Goal: Find specific page/section: Find specific page/section

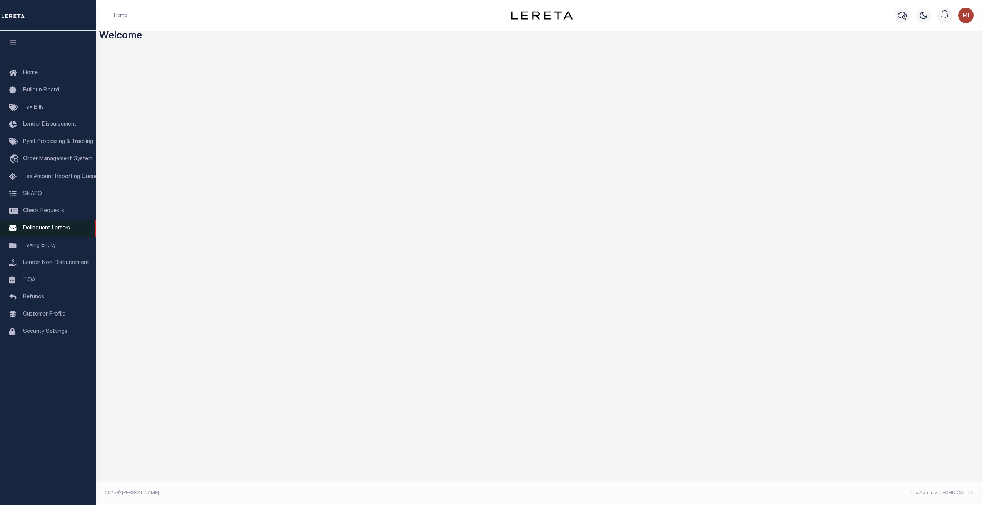
drag, startPoint x: 30, startPoint y: 248, endPoint x: 86, endPoint y: 238, distance: 56.7
click at [30, 248] on span "Taxing Entity" at bounding box center [39, 245] width 33 height 5
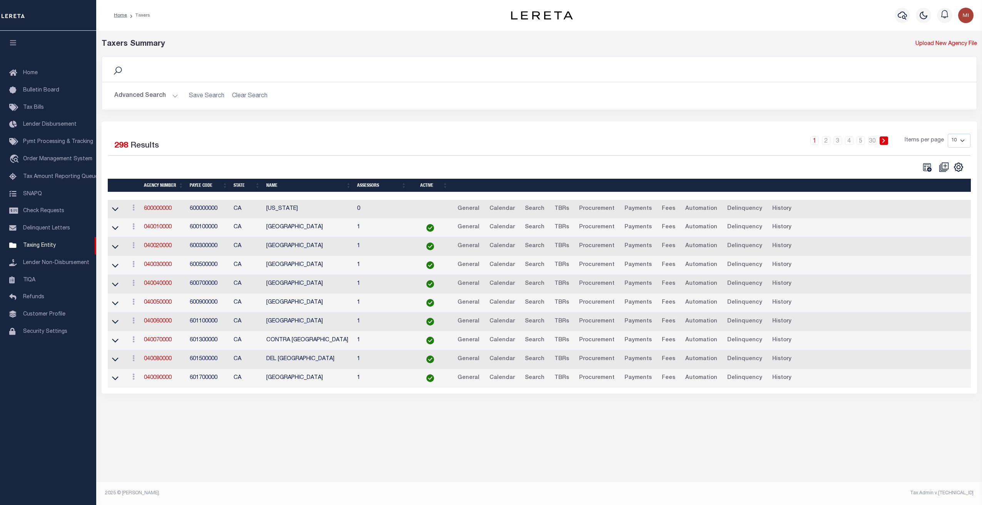
click at [164, 92] on button "Advanced Search" at bounding box center [146, 95] width 64 height 15
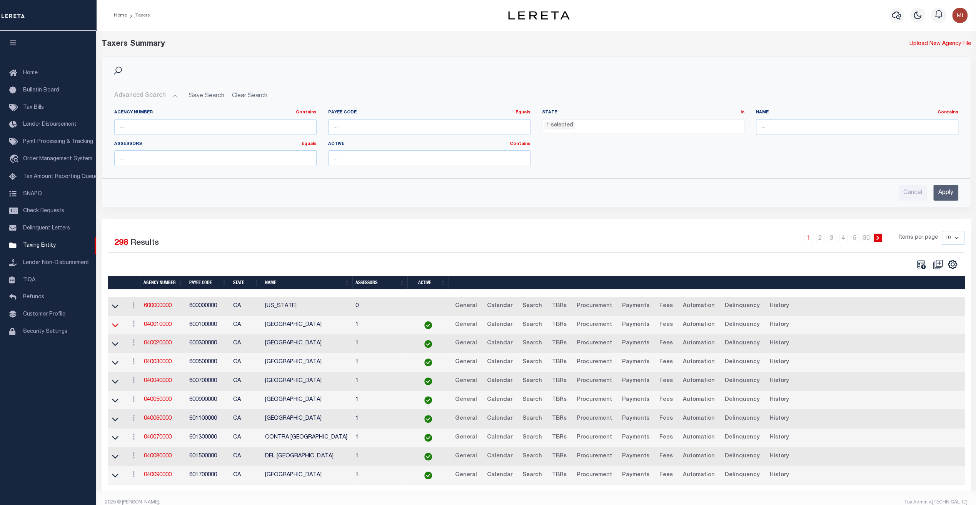
click at [115, 324] on icon at bounding box center [115, 325] width 7 height 8
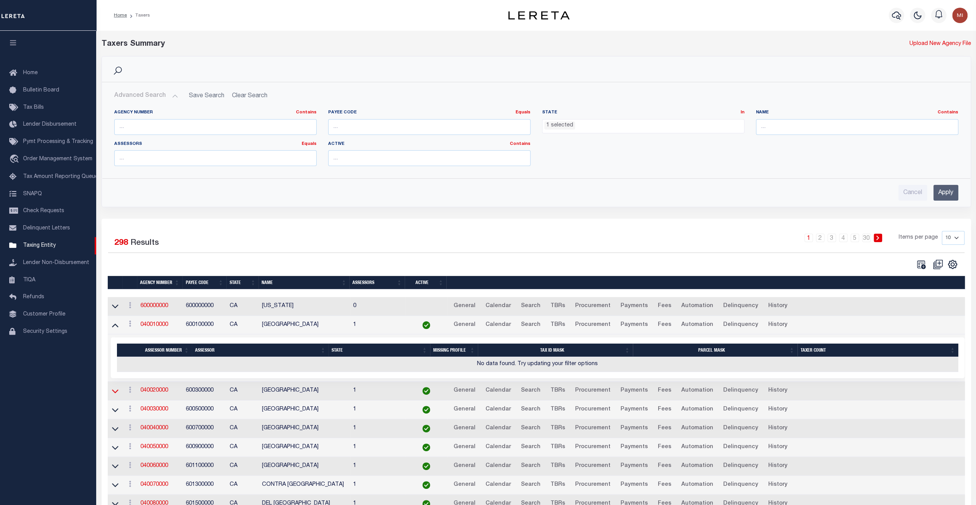
click at [115, 388] on icon at bounding box center [115, 391] width 7 height 8
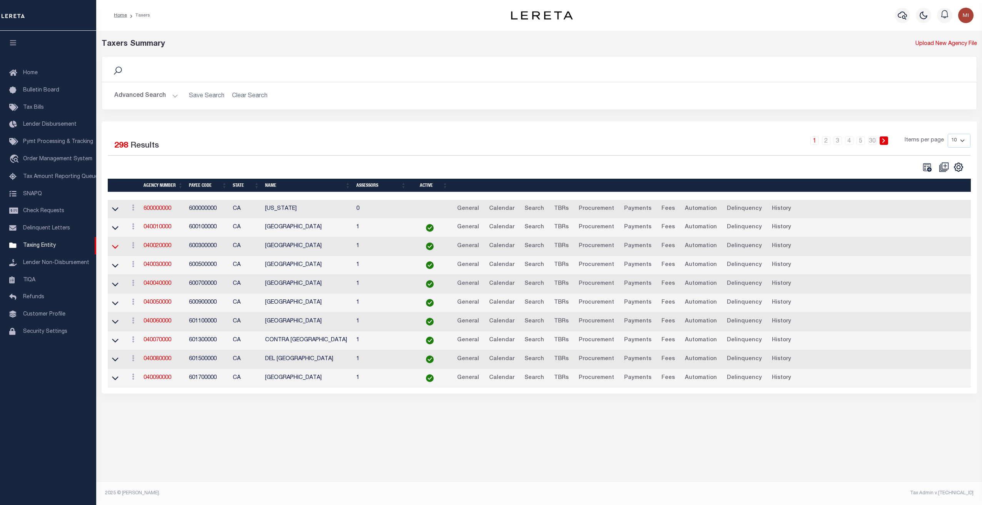
click at [115, 247] on icon at bounding box center [115, 247] width 7 height 8
click at [113, 227] on icon at bounding box center [115, 228] width 7 height 8
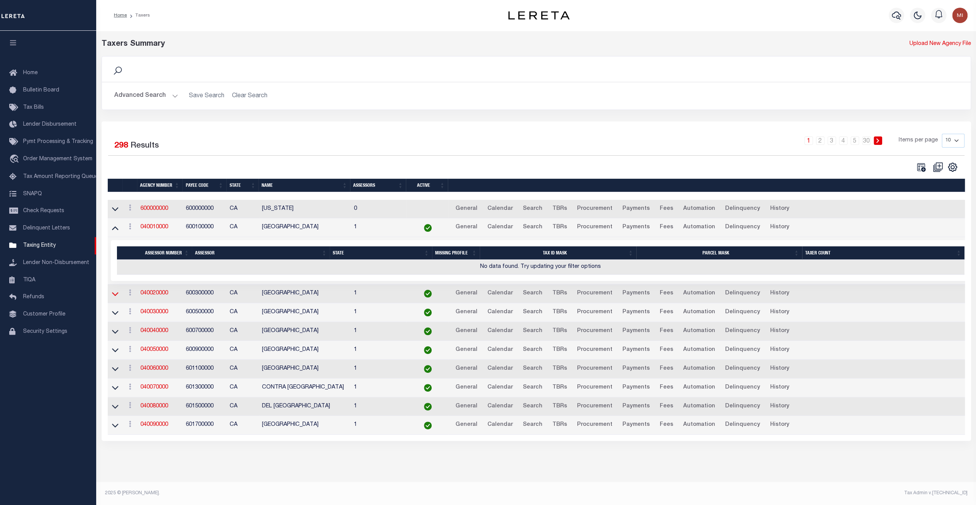
click at [116, 293] on icon at bounding box center [115, 294] width 7 height 8
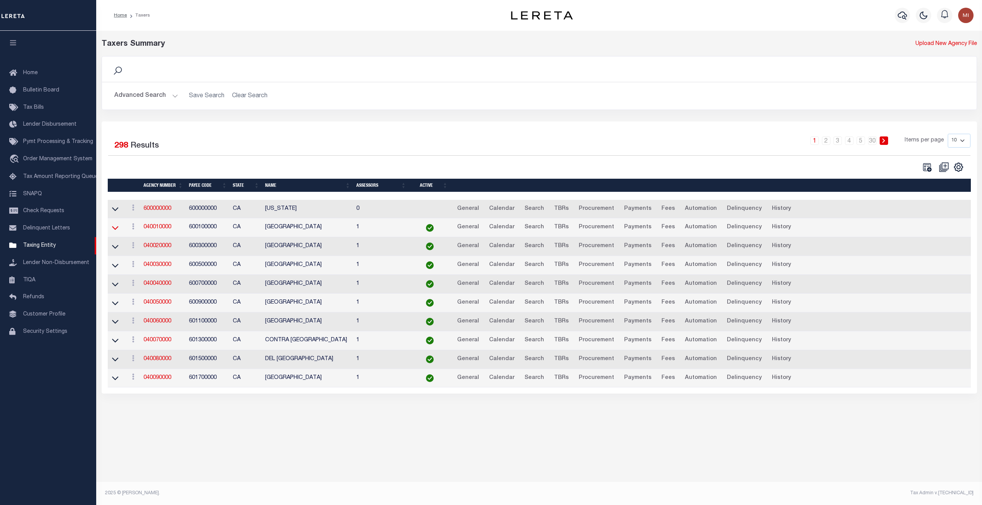
click at [117, 228] on icon at bounding box center [115, 228] width 7 height 8
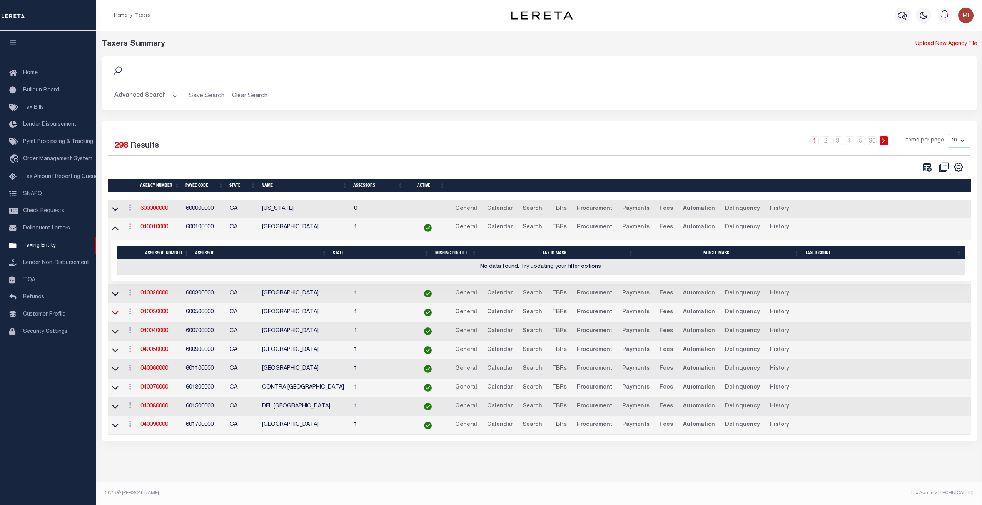
click at [116, 311] on icon at bounding box center [115, 313] width 7 height 8
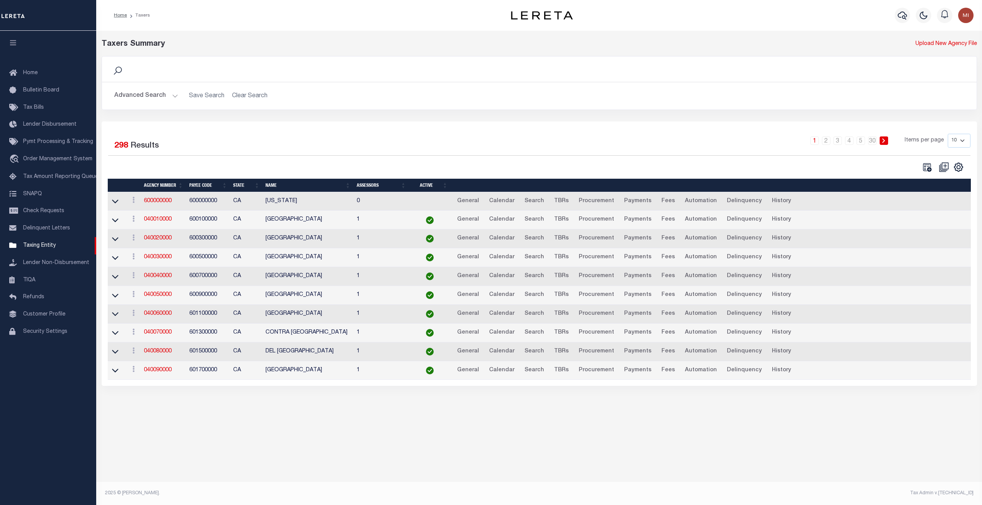
click at [118, 238] on link at bounding box center [115, 238] width 9 height 5
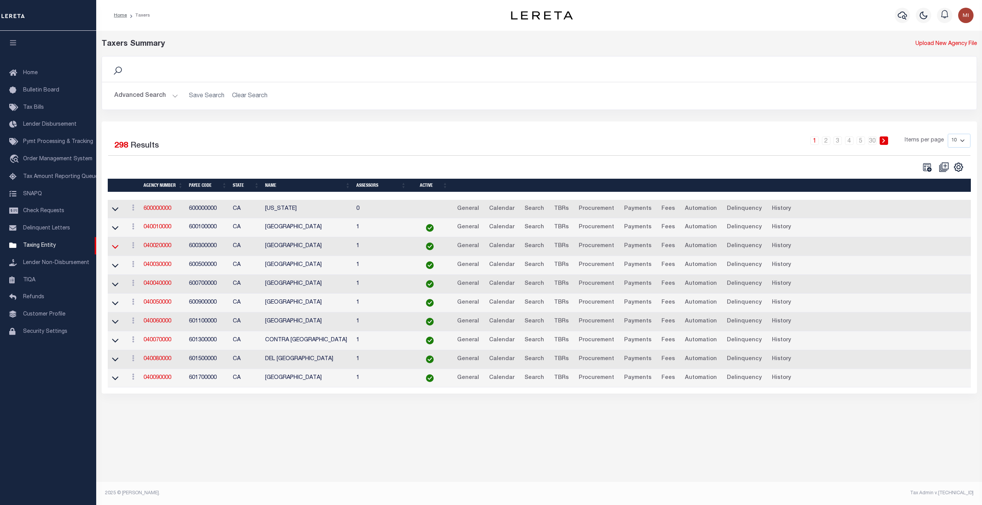
click at [116, 247] on icon at bounding box center [115, 247] width 7 height 4
click at [116, 246] on icon at bounding box center [115, 247] width 7 height 8
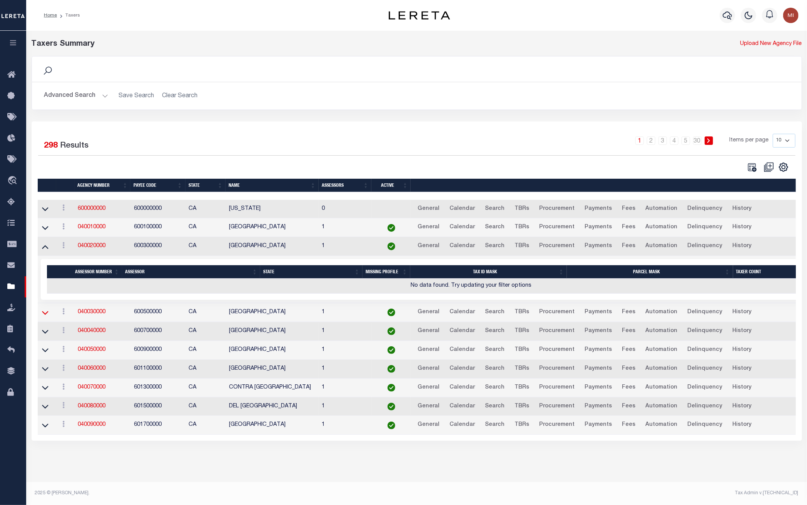
click at [44, 309] on icon at bounding box center [45, 313] width 7 height 8
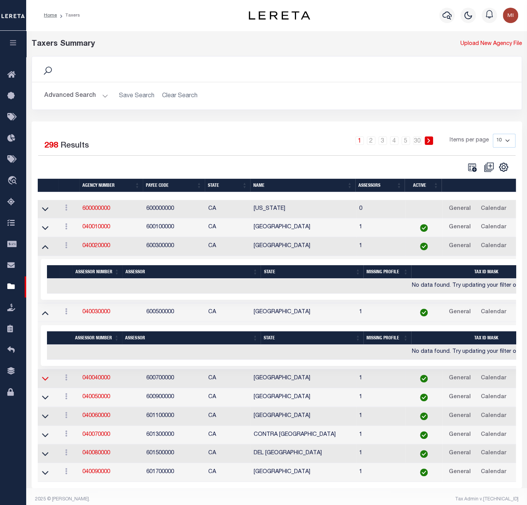
click at [45, 377] on icon at bounding box center [45, 379] width 7 height 8
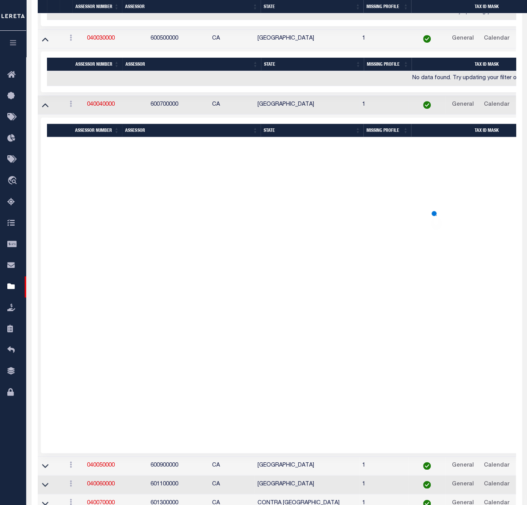
scroll to position [269, 0]
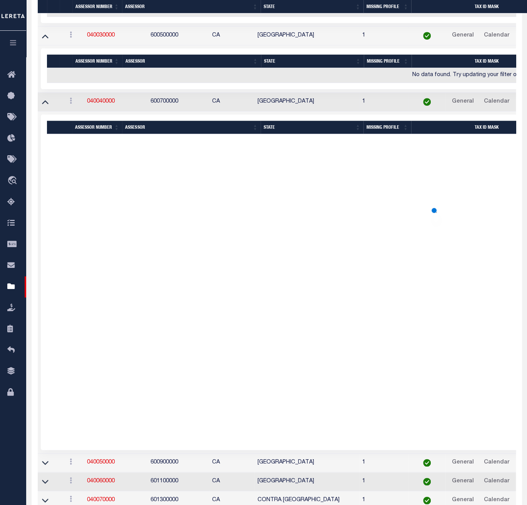
click at [391, 266] on div at bounding box center [472, 278] width 851 height 288
click at [437, 264] on div at bounding box center [472, 278] width 851 height 288
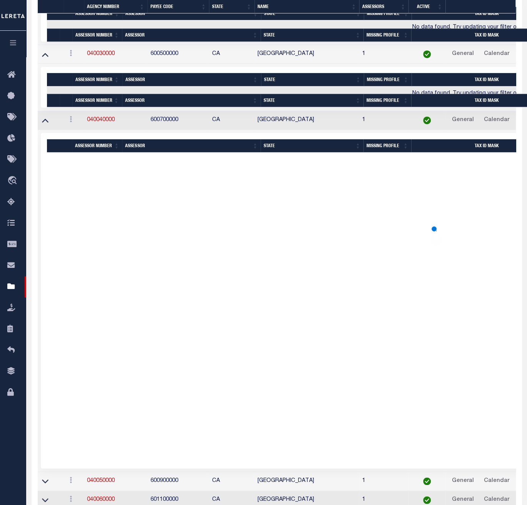
scroll to position [187, 0]
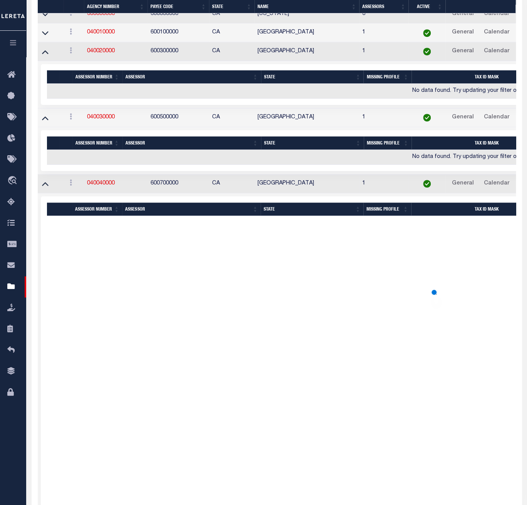
click at [383, 385] on div at bounding box center [472, 360] width 851 height 288
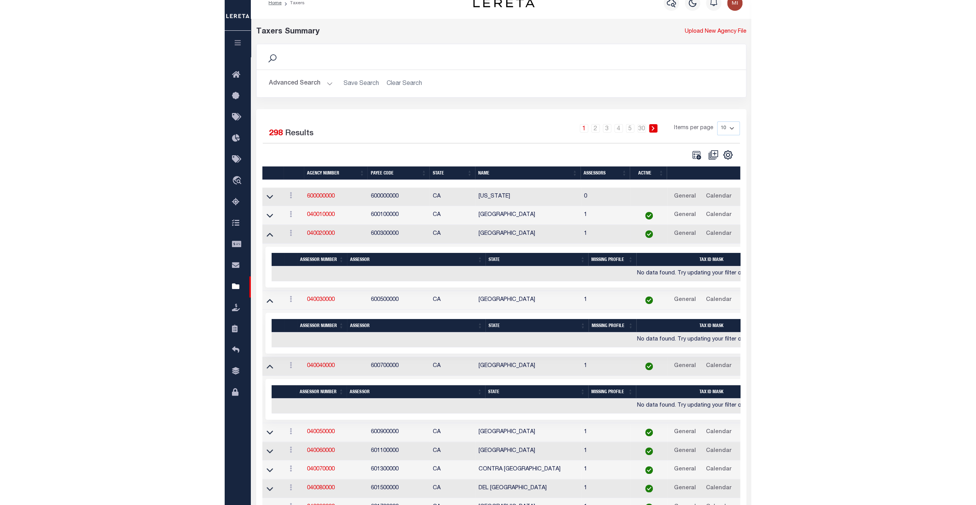
scroll to position [0, 0]
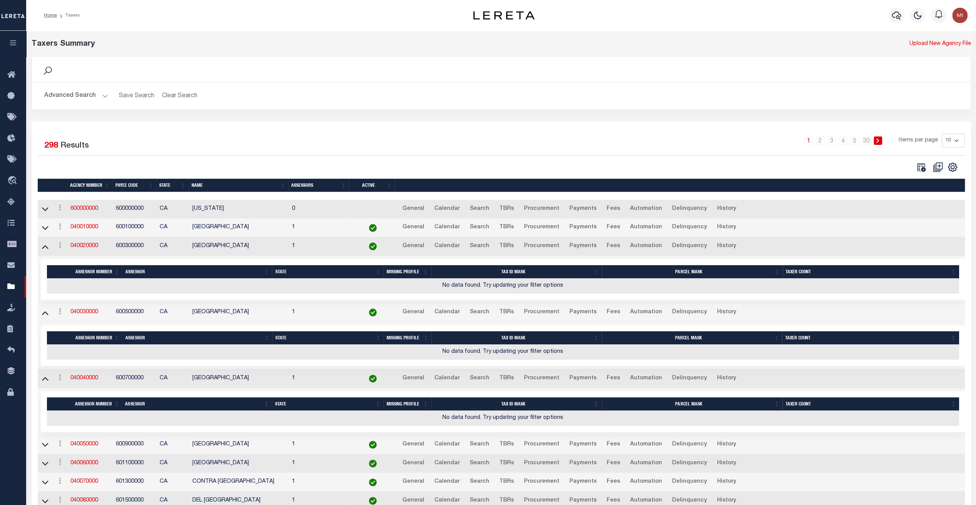
click at [82, 92] on button "Advanced Search" at bounding box center [76, 95] width 64 height 15
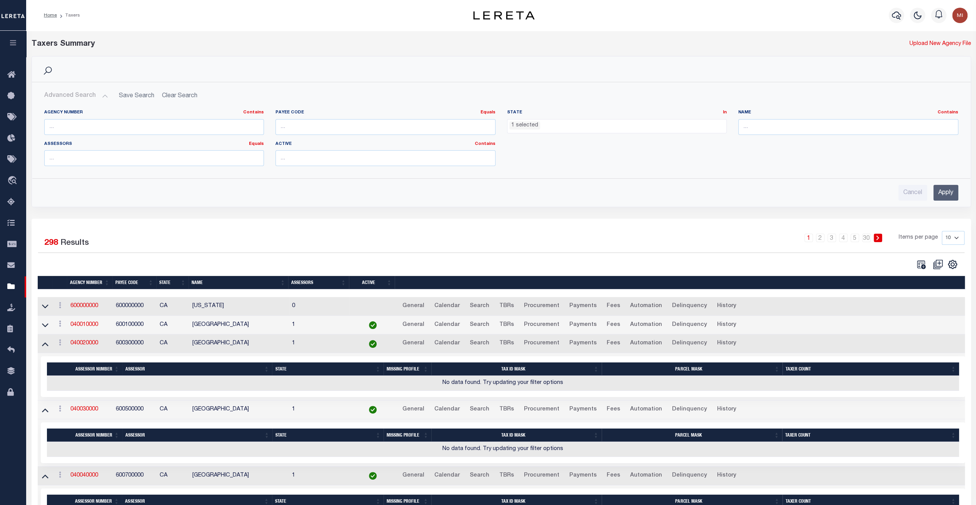
click at [556, 123] on ul "1 selected" at bounding box center [616, 125] width 219 height 10
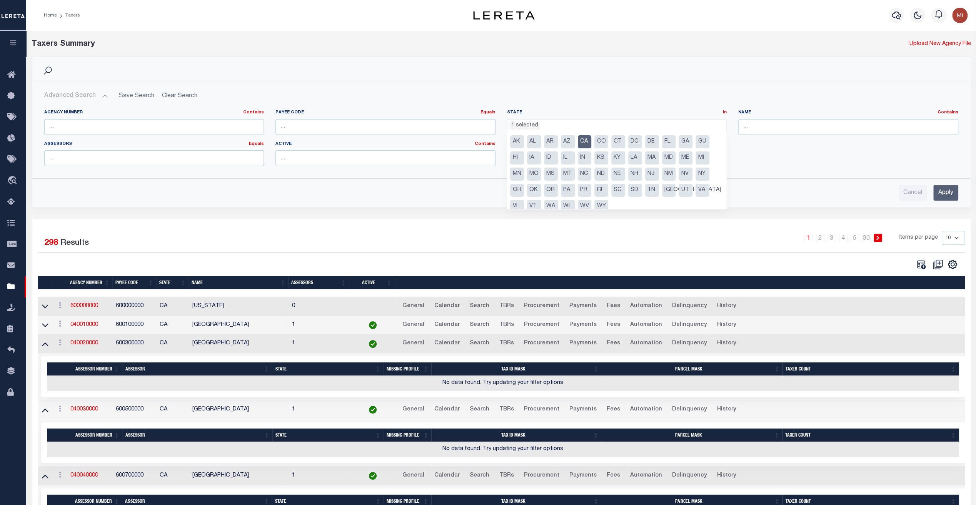
click at [590, 140] on li "CA" at bounding box center [585, 141] width 14 height 13
click at [947, 191] on input "Apply" at bounding box center [945, 193] width 25 height 16
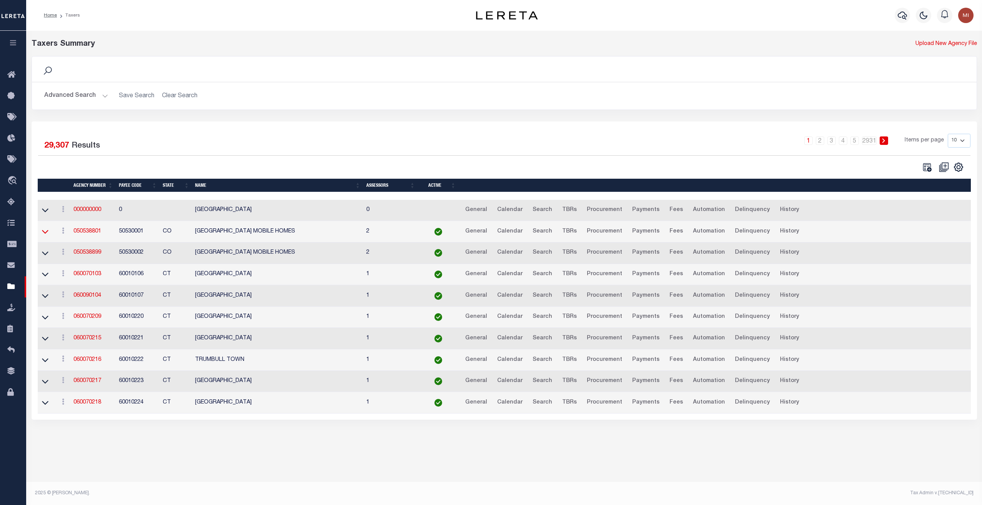
click at [43, 231] on icon at bounding box center [45, 232] width 7 height 8
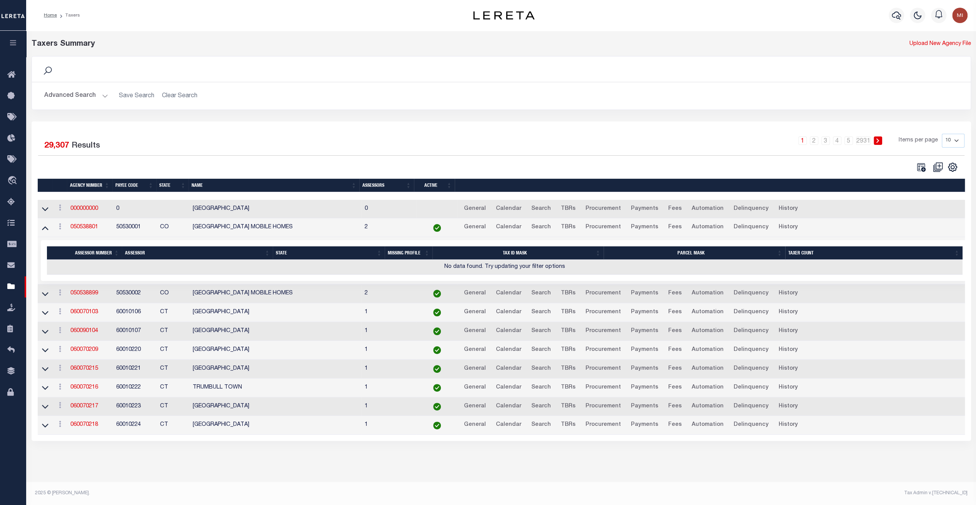
scroll to position [0, 0]
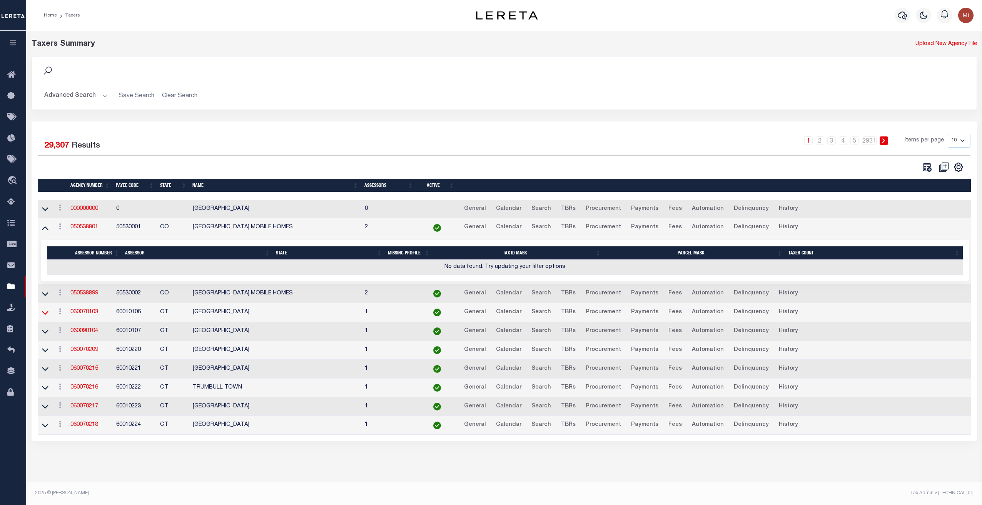
click at [45, 312] on icon at bounding box center [45, 313] width 7 height 8
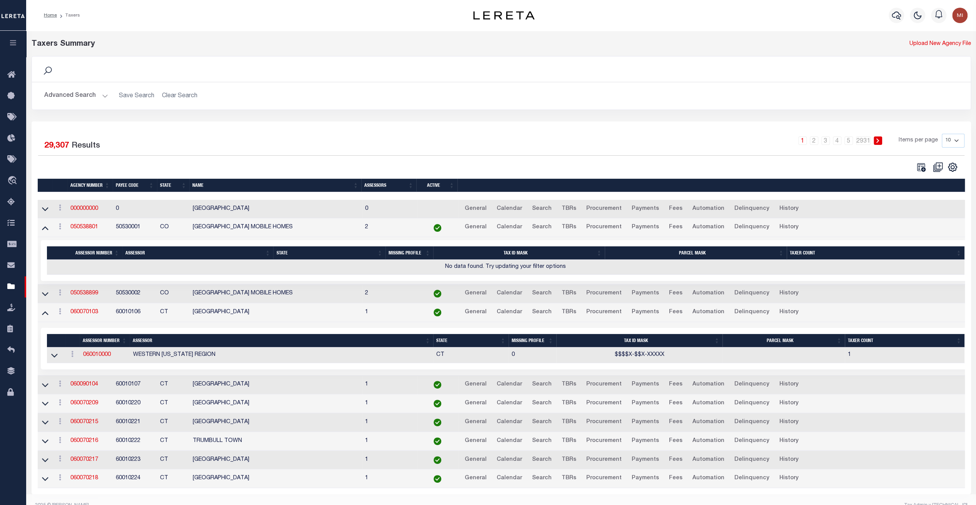
click at [103, 95] on button "Advanced Search" at bounding box center [76, 95] width 64 height 15
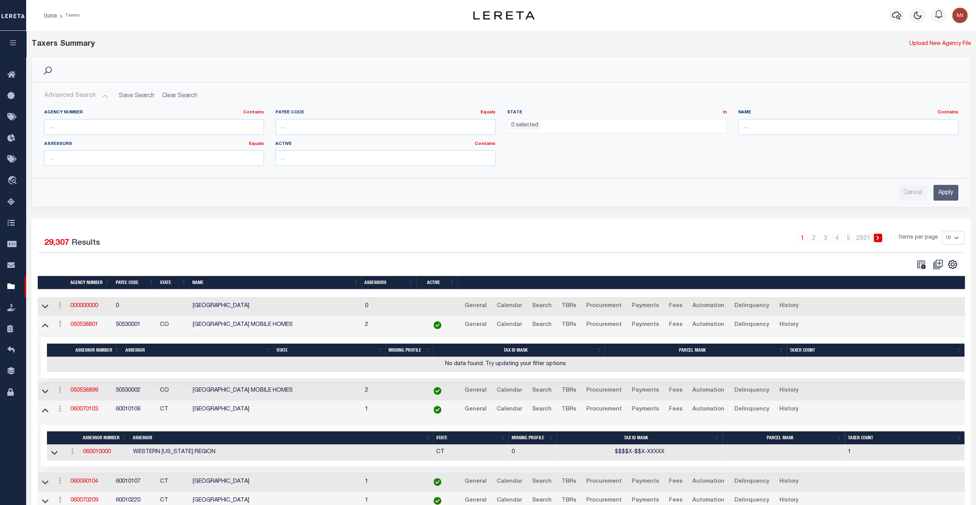
click at [540, 127] on ul "0 selected" at bounding box center [616, 125] width 219 height 10
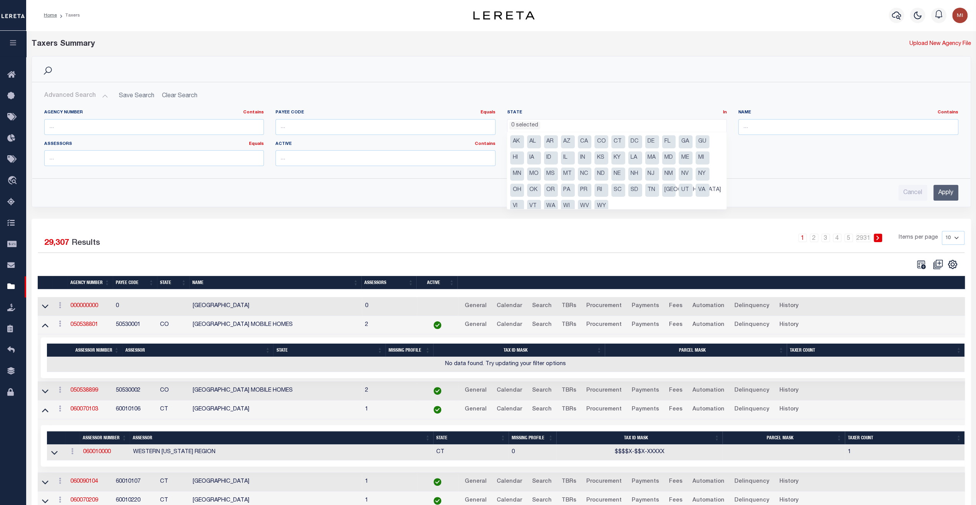
click at [585, 141] on li "CA" at bounding box center [585, 141] width 14 height 13
select select "CA"
click at [945, 191] on input "Apply" at bounding box center [945, 193] width 25 height 16
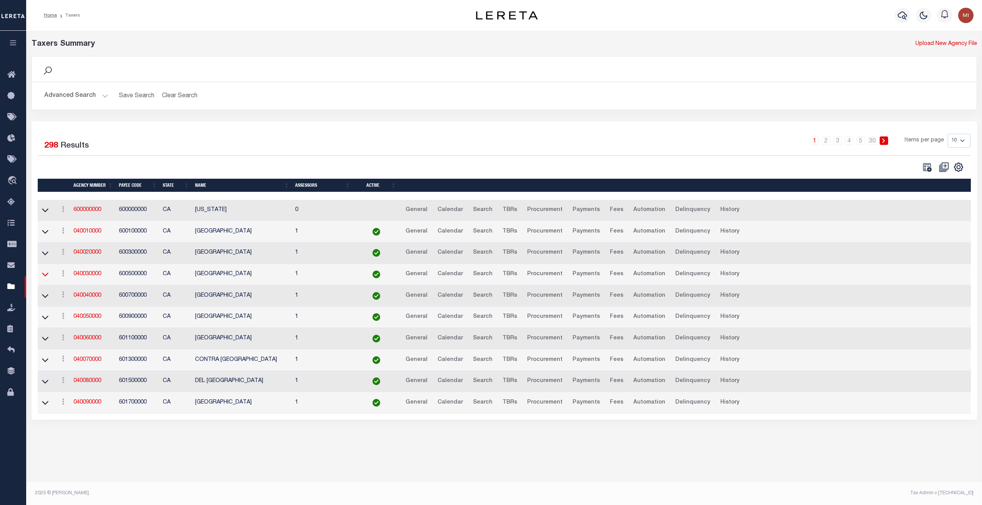
click at [47, 275] on icon at bounding box center [45, 274] width 7 height 8
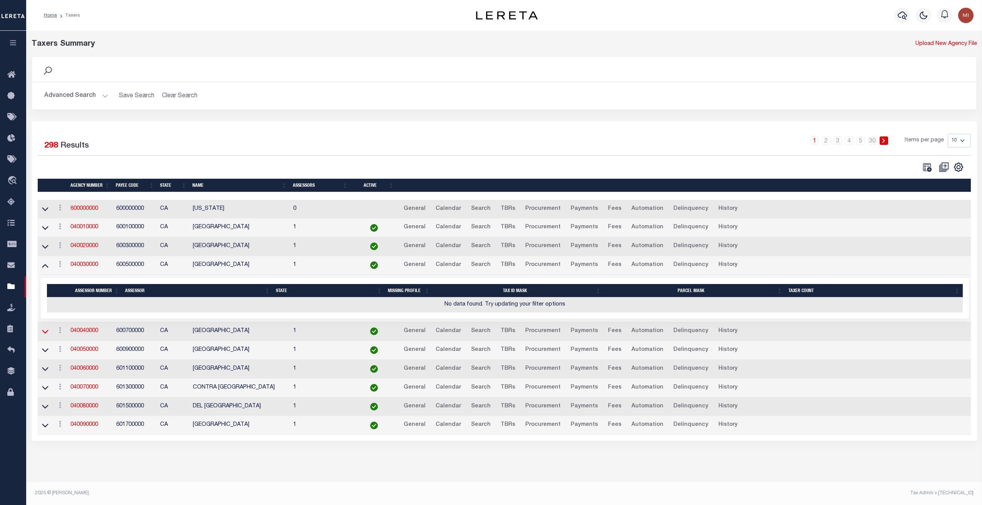
click at [46, 328] on icon at bounding box center [45, 332] width 7 height 8
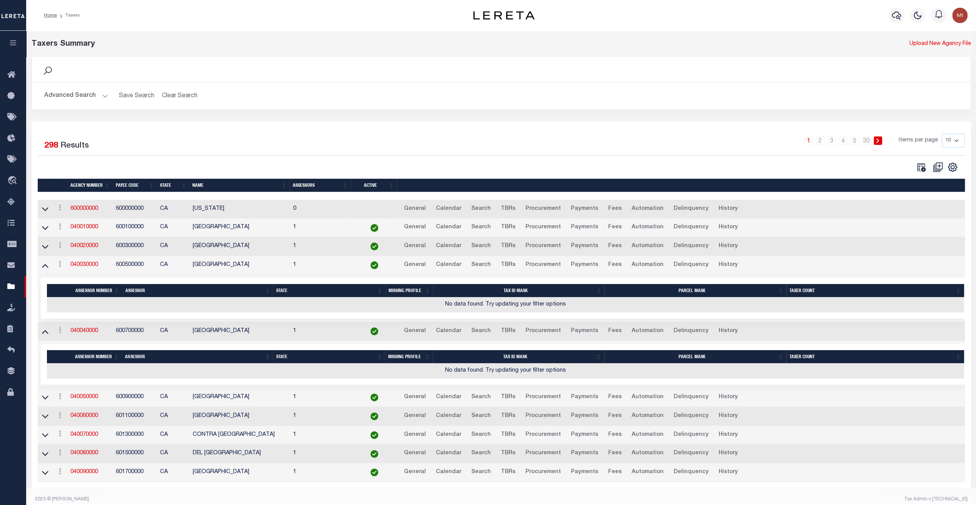
click at [298, 99] on h2 "Advanced Search Save Search Clear Search tblPayees_dynamictable_____DefaultSave…" at bounding box center [501, 95] width 926 height 15
click at [45, 397] on icon at bounding box center [45, 398] width 7 height 4
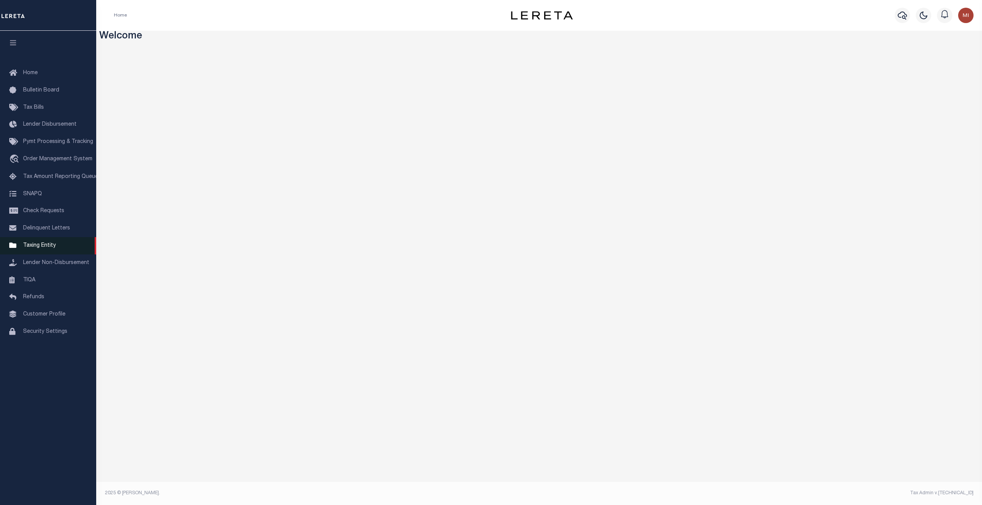
click at [47, 248] on span "Taxing Entity" at bounding box center [39, 245] width 33 height 5
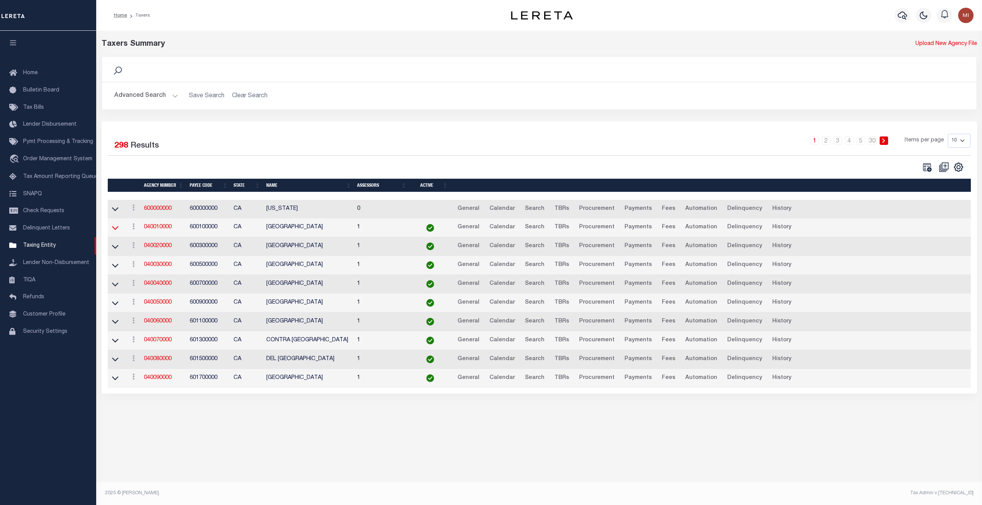
click at [115, 228] on icon at bounding box center [115, 228] width 7 height 8
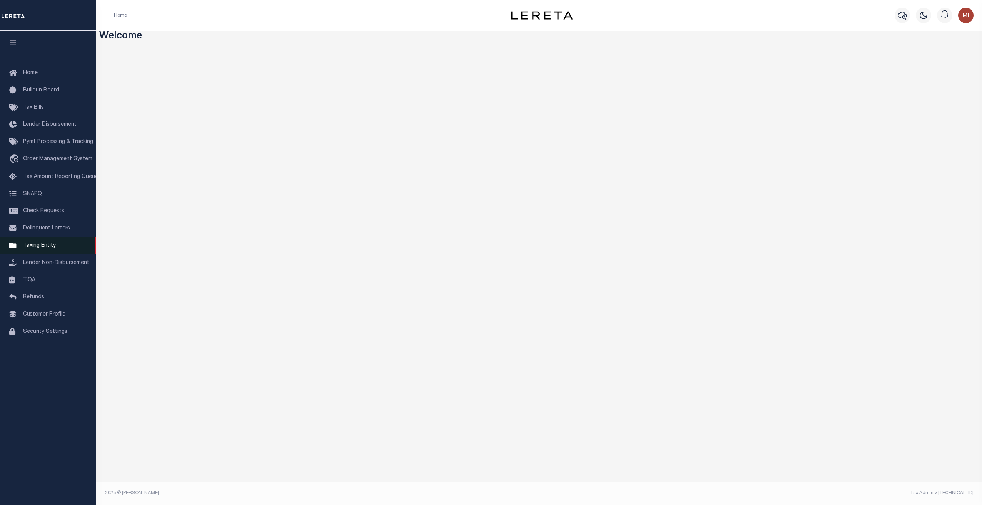
click at [44, 248] on span "Taxing Entity" at bounding box center [39, 245] width 33 height 5
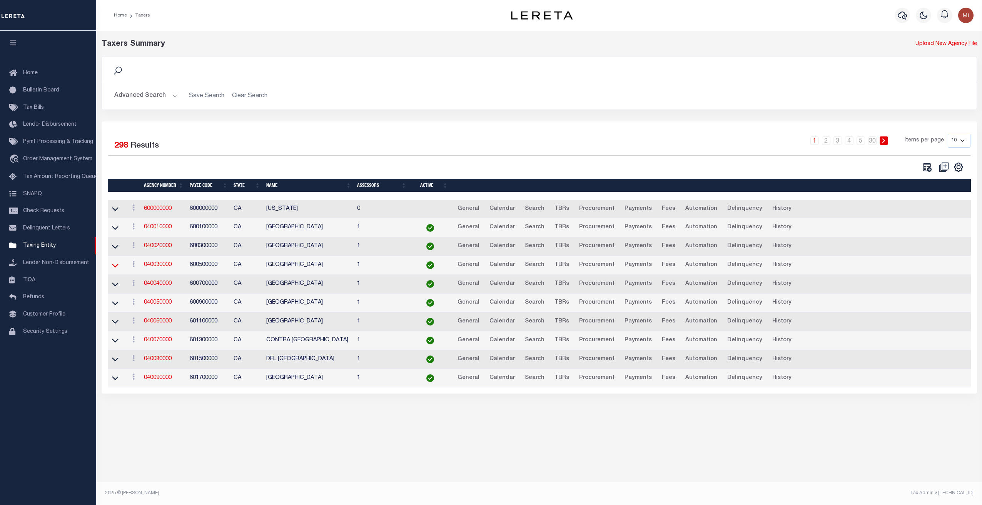
click at [117, 266] on icon at bounding box center [115, 266] width 7 height 8
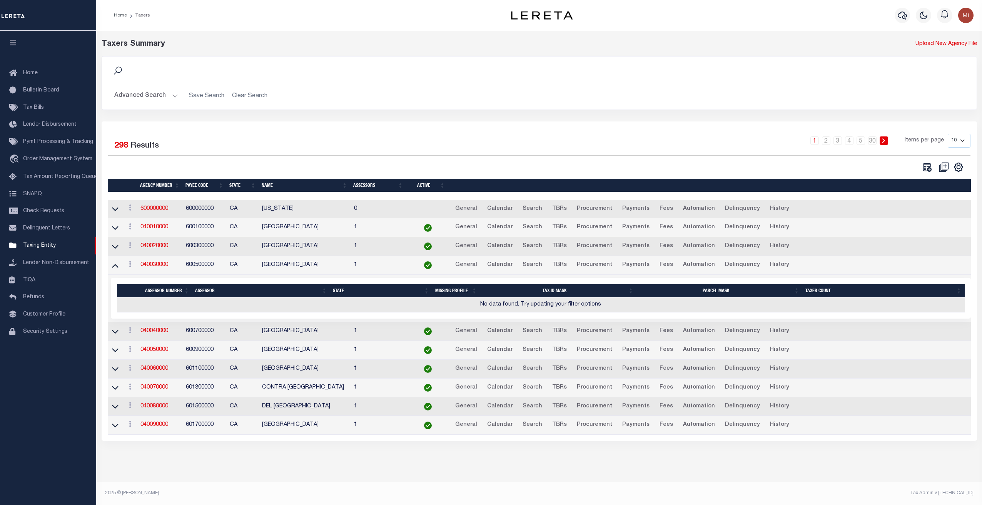
click at [305, 49] on div "Taxers Summary" at bounding box center [429, 44] width 654 height 12
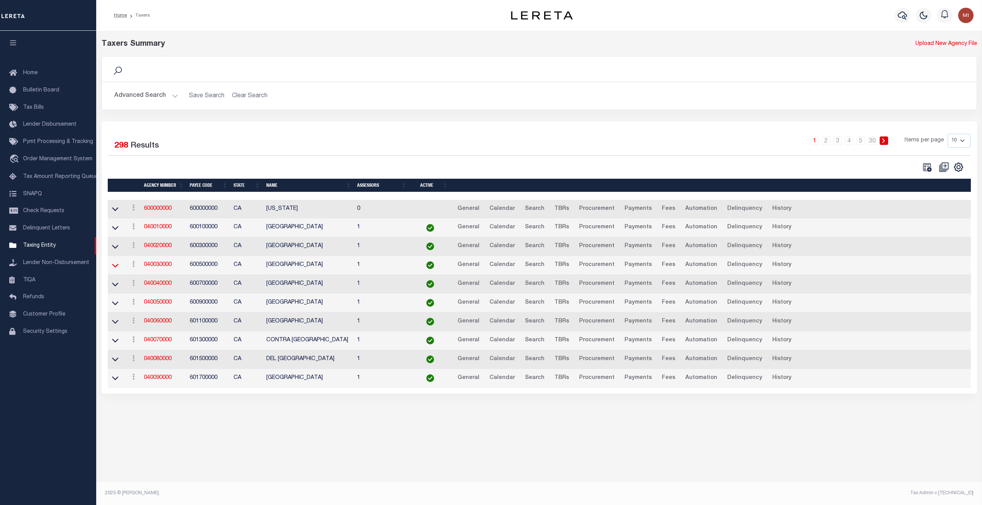
click at [115, 264] on icon at bounding box center [115, 266] width 7 height 8
click at [114, 264] on icon at bounding box center [115, 266] width 7 height 8
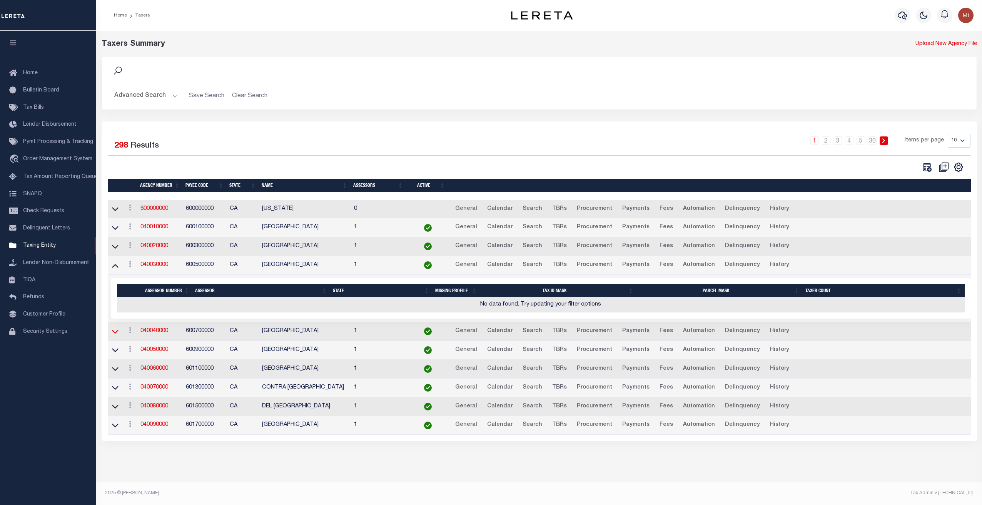
click at [115, 328] on icon at bounding box center [115, 332] width 7 height 8
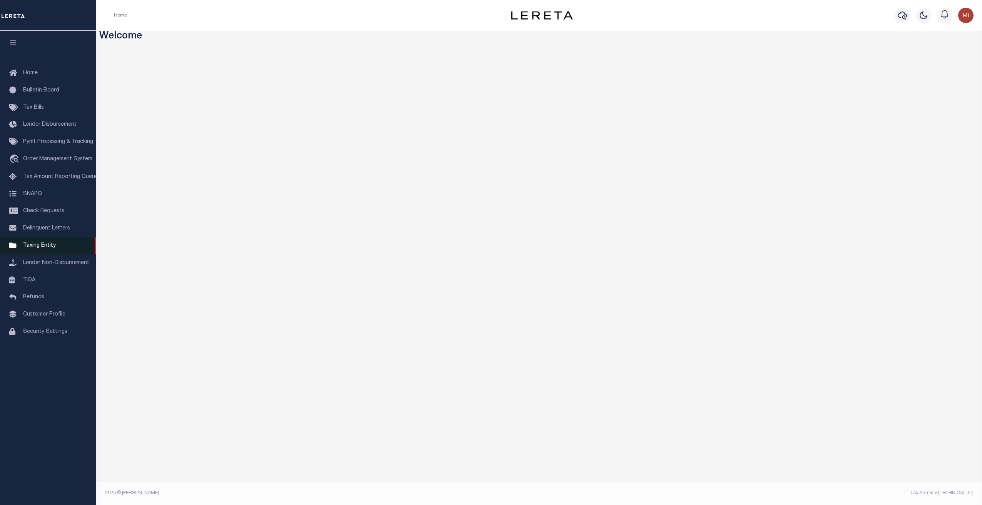
click at [39, 248] on span "Taxing Entity" at bounding box center [39, 245] width 33 height 5
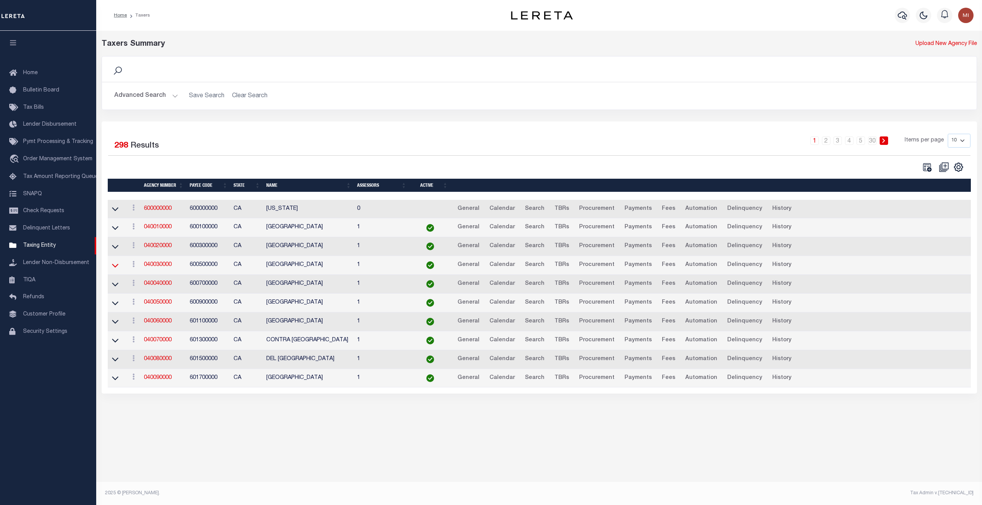
click at [115, 265] on icon at bounding box center [115, 266] width 7 height 8
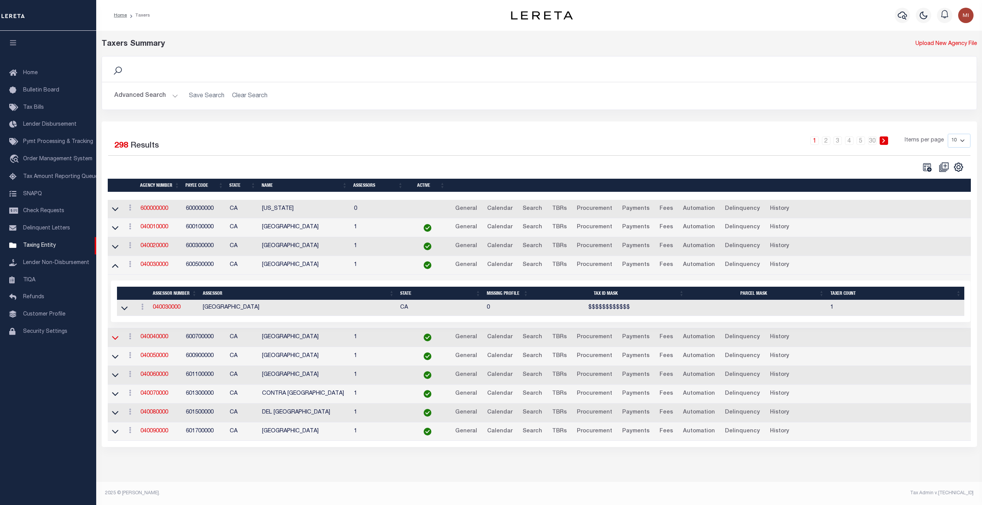
click at [116, 338] on icon at bounding box center [115, 338] width 7 height 8
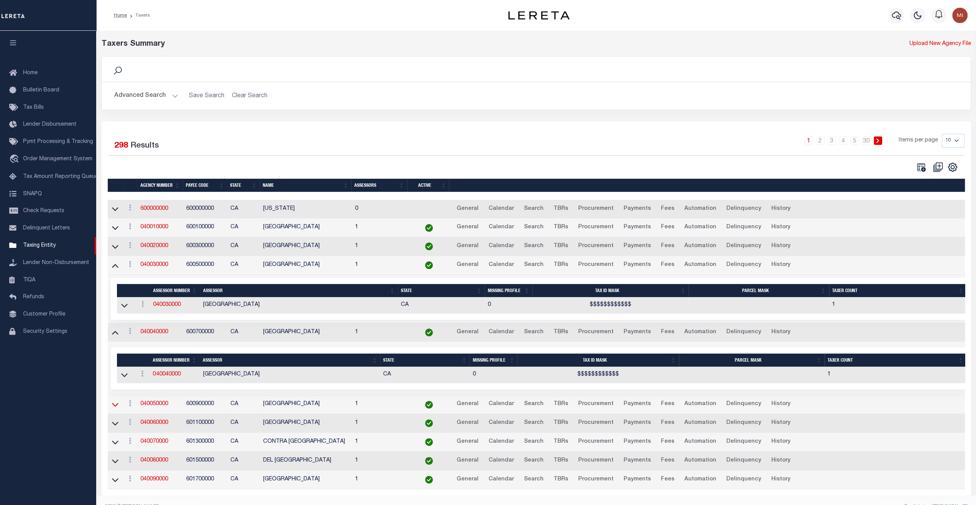
click at [113, 403] on icon at bounding box center [115, 405] width 7 height 4
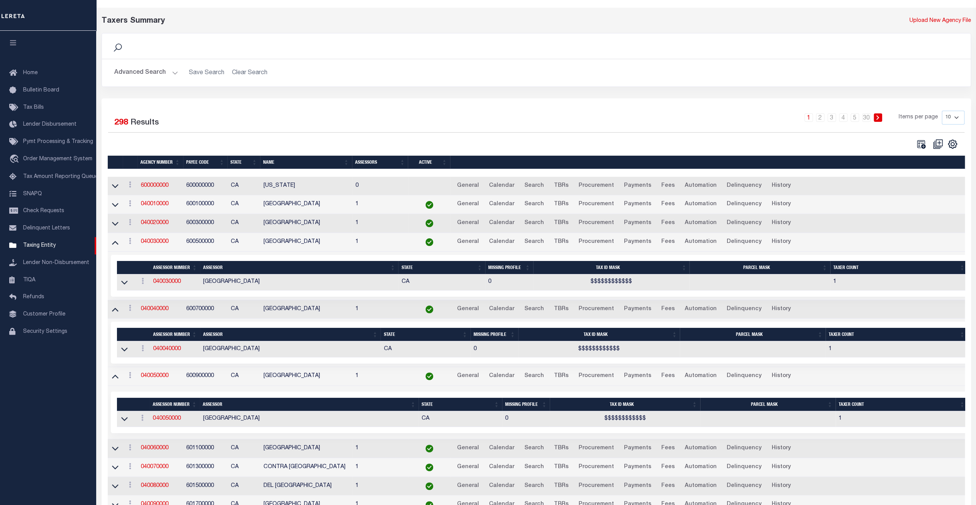
scroll to position [62, 0]
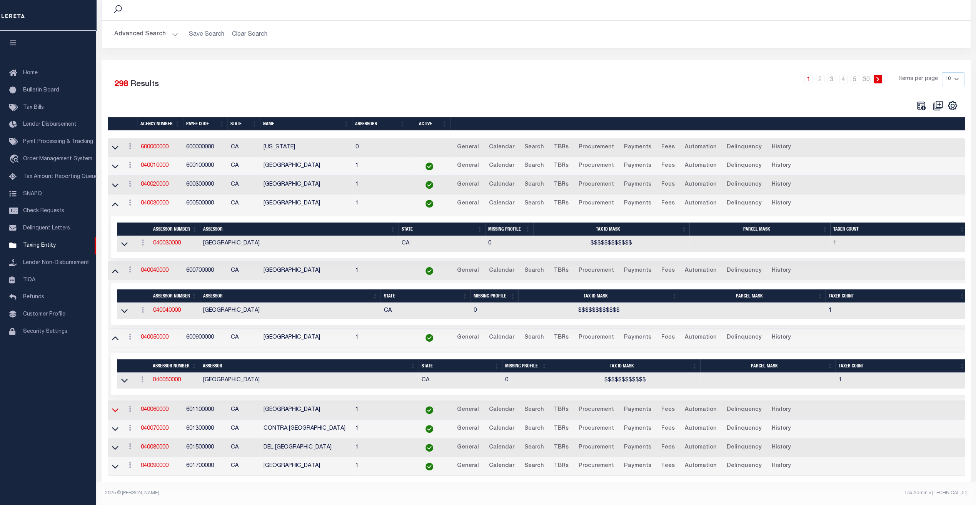
click at [113, 409] on icon at bounding box center [115, 411] width 7 height 4
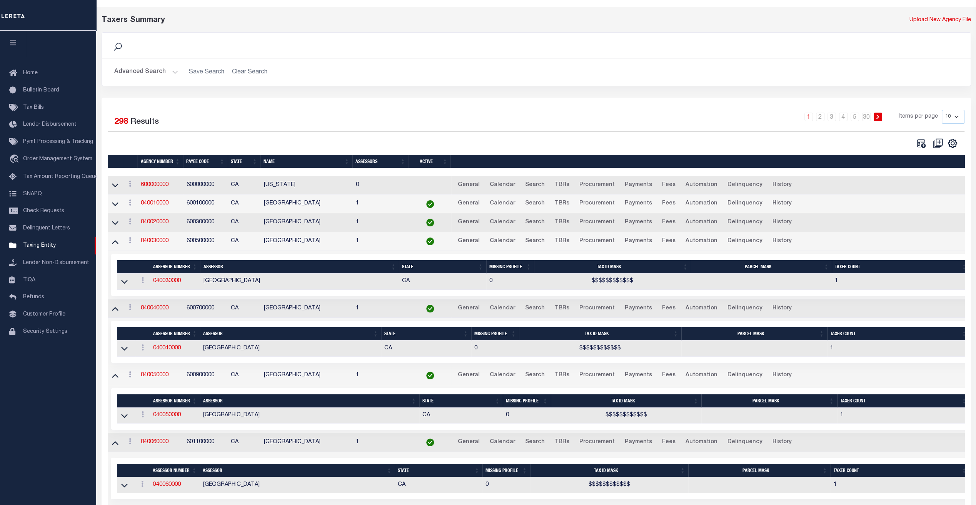
scroll to position [0, 0]
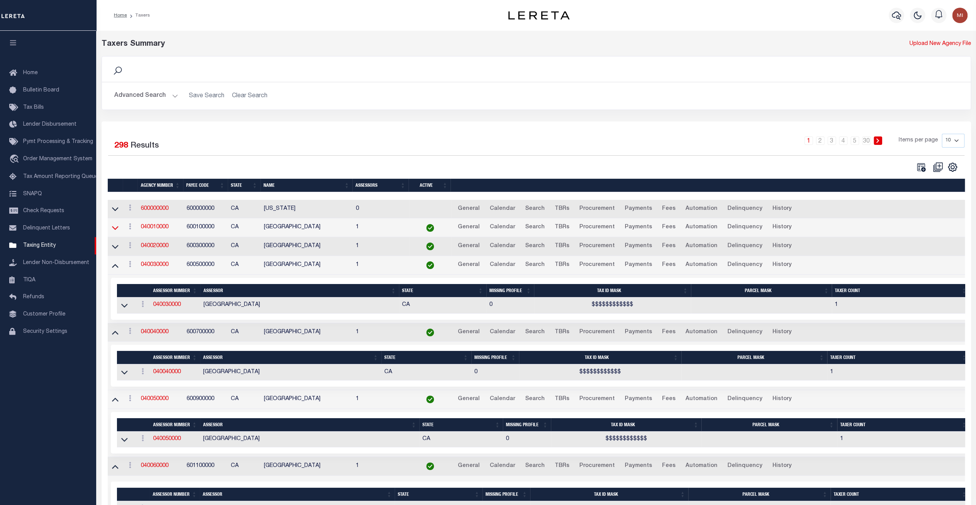
click at [115, 227] on icon at bounding box center [115, 228] width 7 height 8
